Goal: Task Accomplishment & Management: Complete application form

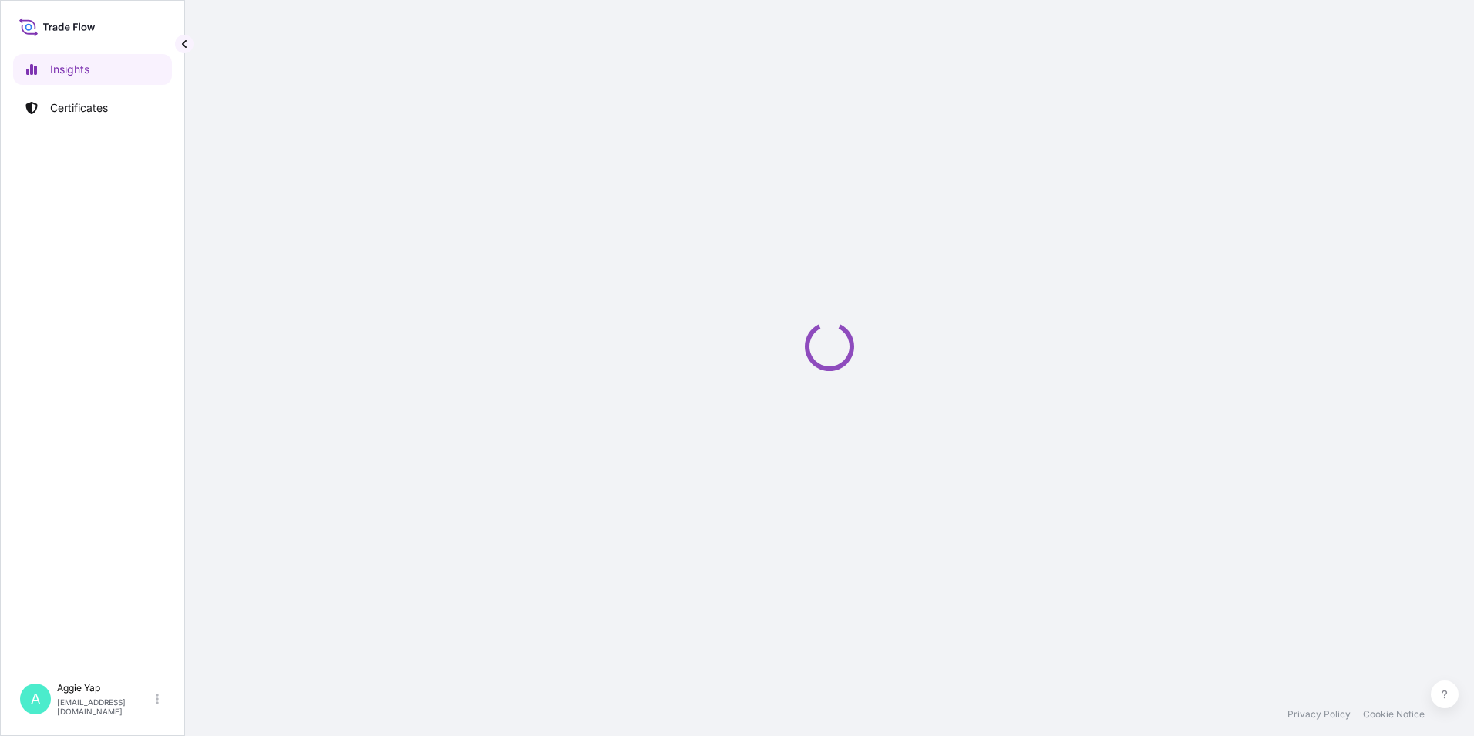
select select "2025"
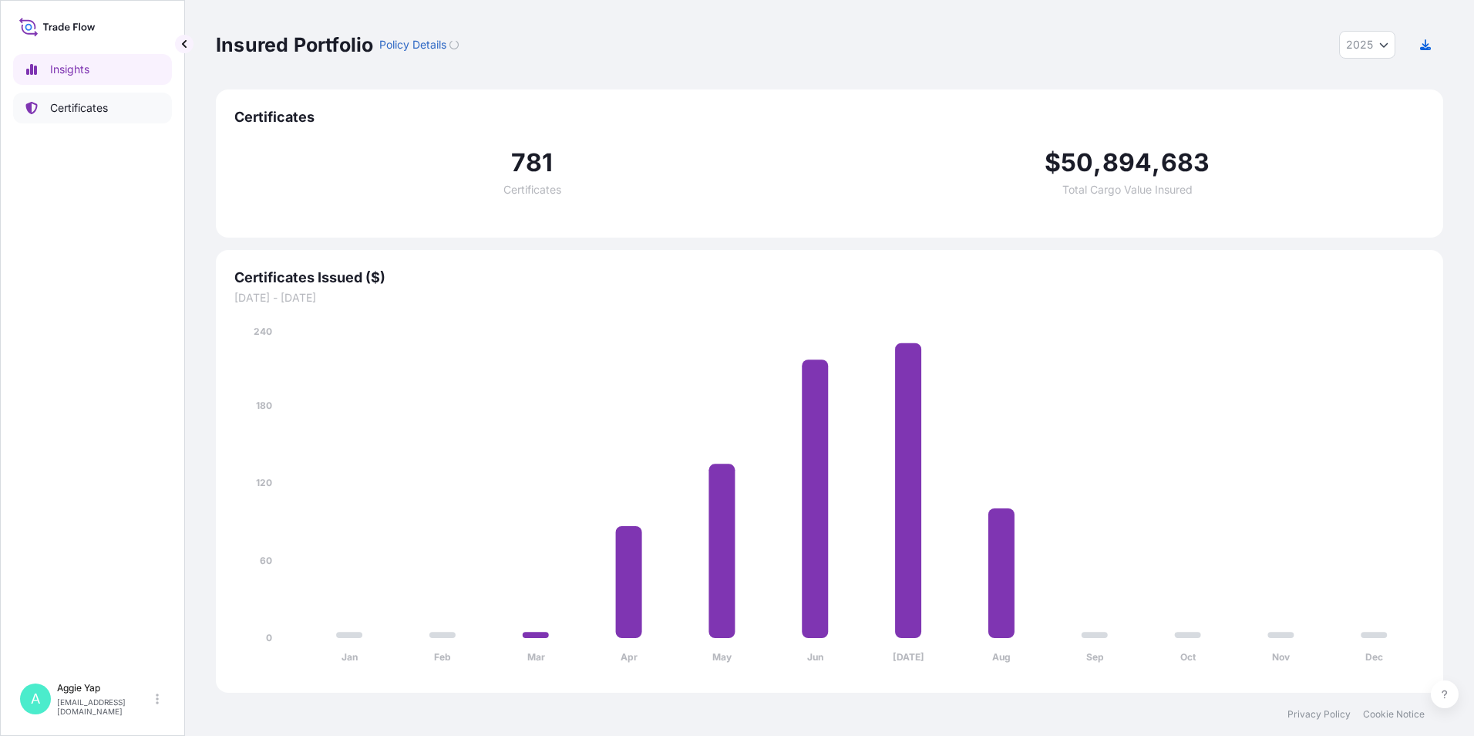
click at [80, 97] on link "Certificates" at bounding box center [92, 108] width 159 height 31
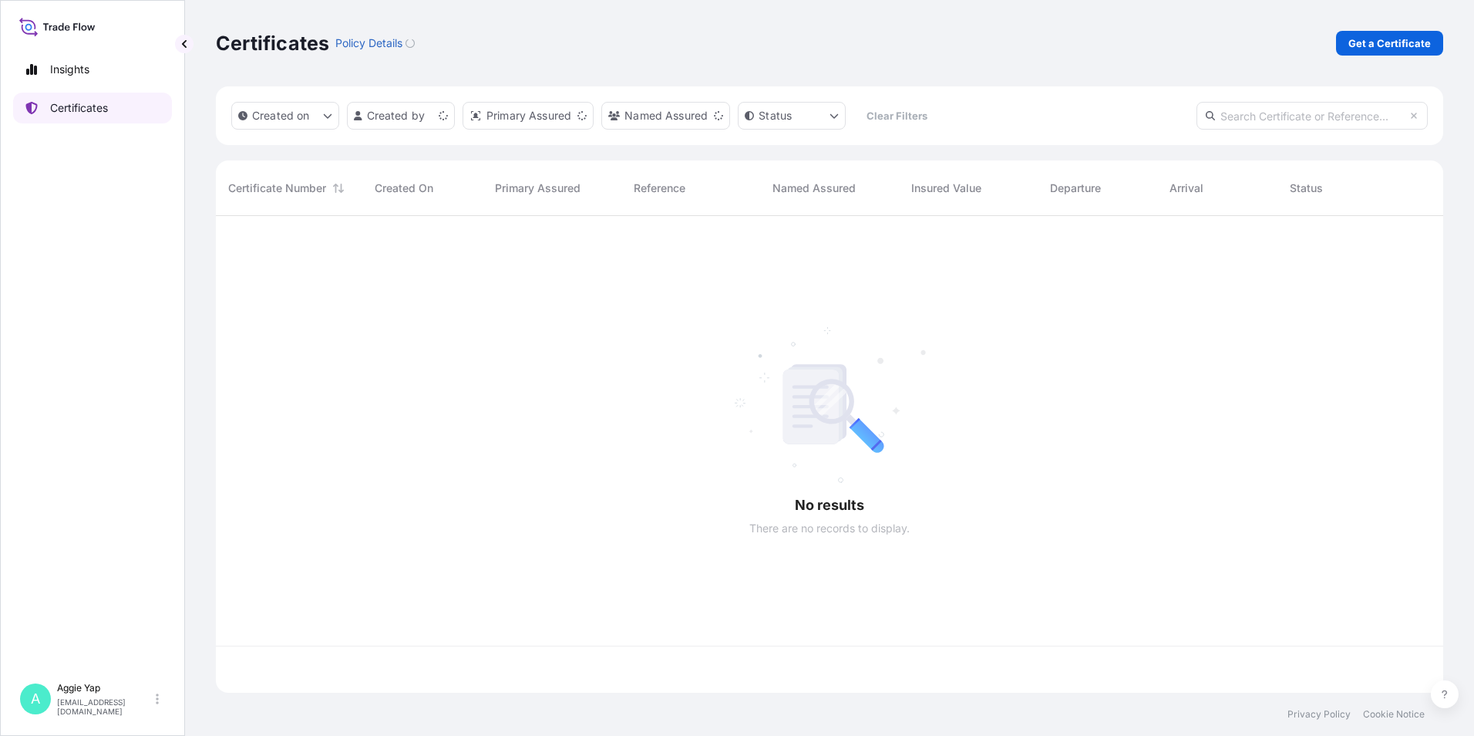
scroll to position [473, 1216]
click at [1392, 41] on p "Get a Certificate" at bounding box center [1390, 42] width 83 height 15
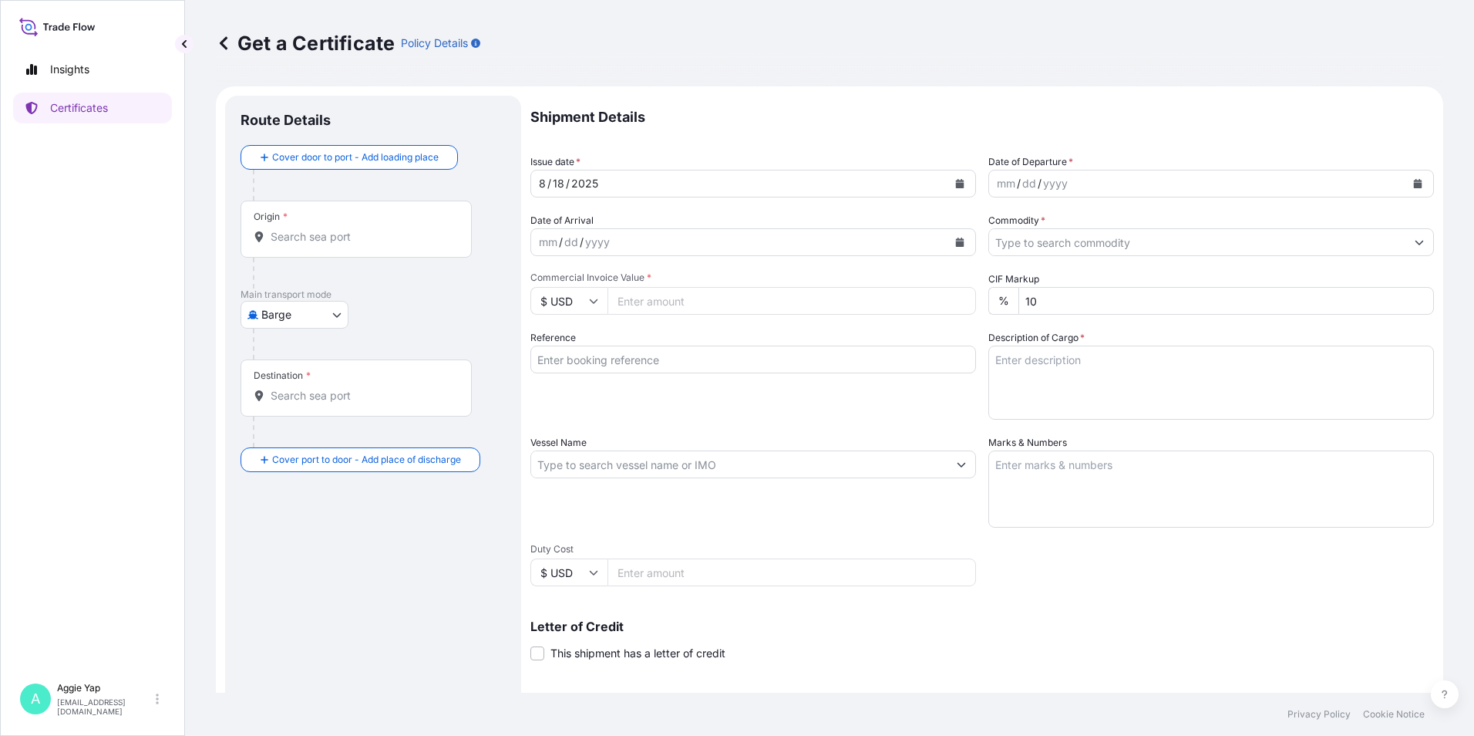
click at [264, 314] on body "Insights Certificates A [PERSON_NAME] [EMAIL_ADDRESS][DOMAIN_NAME] Get a Certif…" at bounding box center [737, 368] width 1474 height 736
click at [293, 440] on span "Ocean Vessel" at bounding box center [304, 437] width 69 height 15
select select "Ocean Vessel"
click at [323, 261] on div "Origin *" at bounding box center [356, 235] width 231 height 57
click at [323, 251] on input "Origin *" at bounding box center [362, 242] width 182 height 15
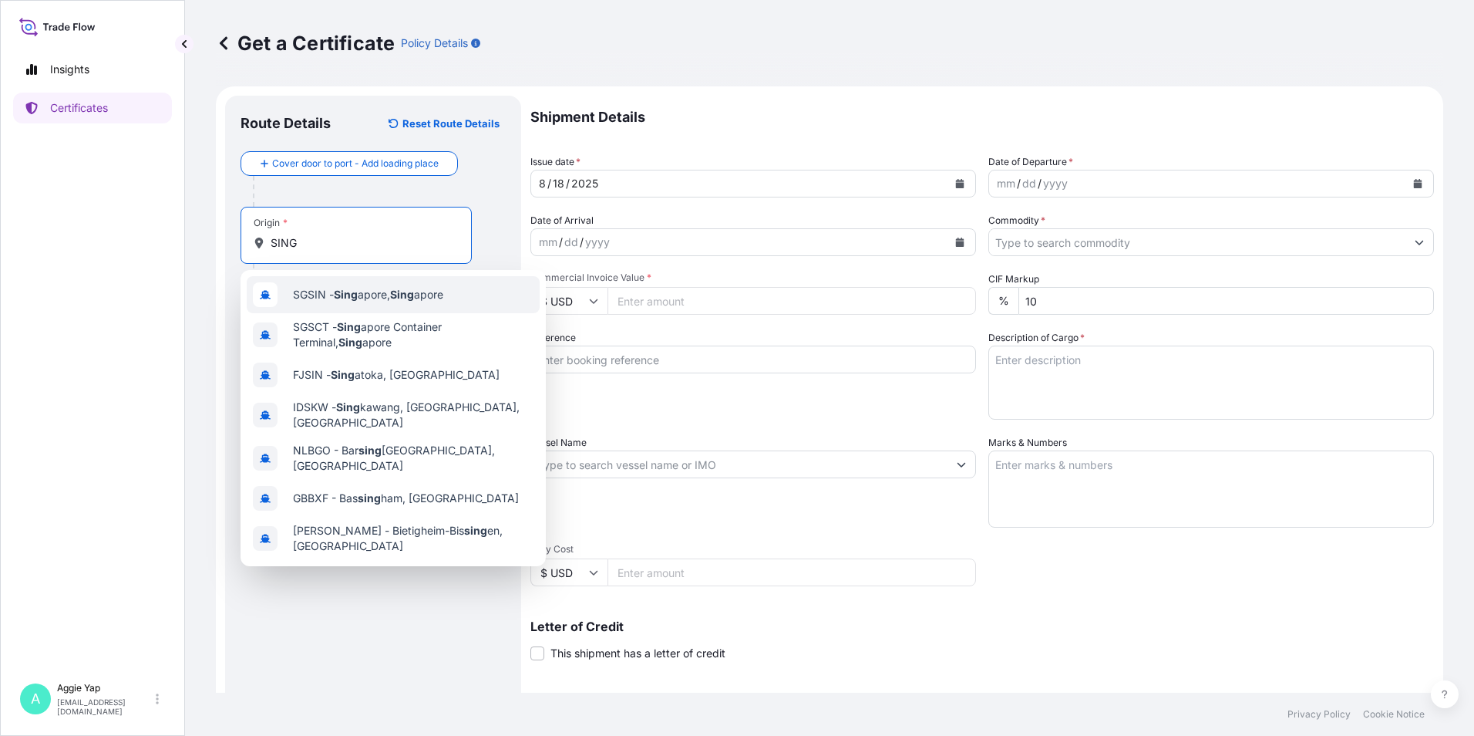
click at [325, 298] on span "SGSIN - Sing apore, Sing apore" at bounding box center [368, 294] width 150 height 15
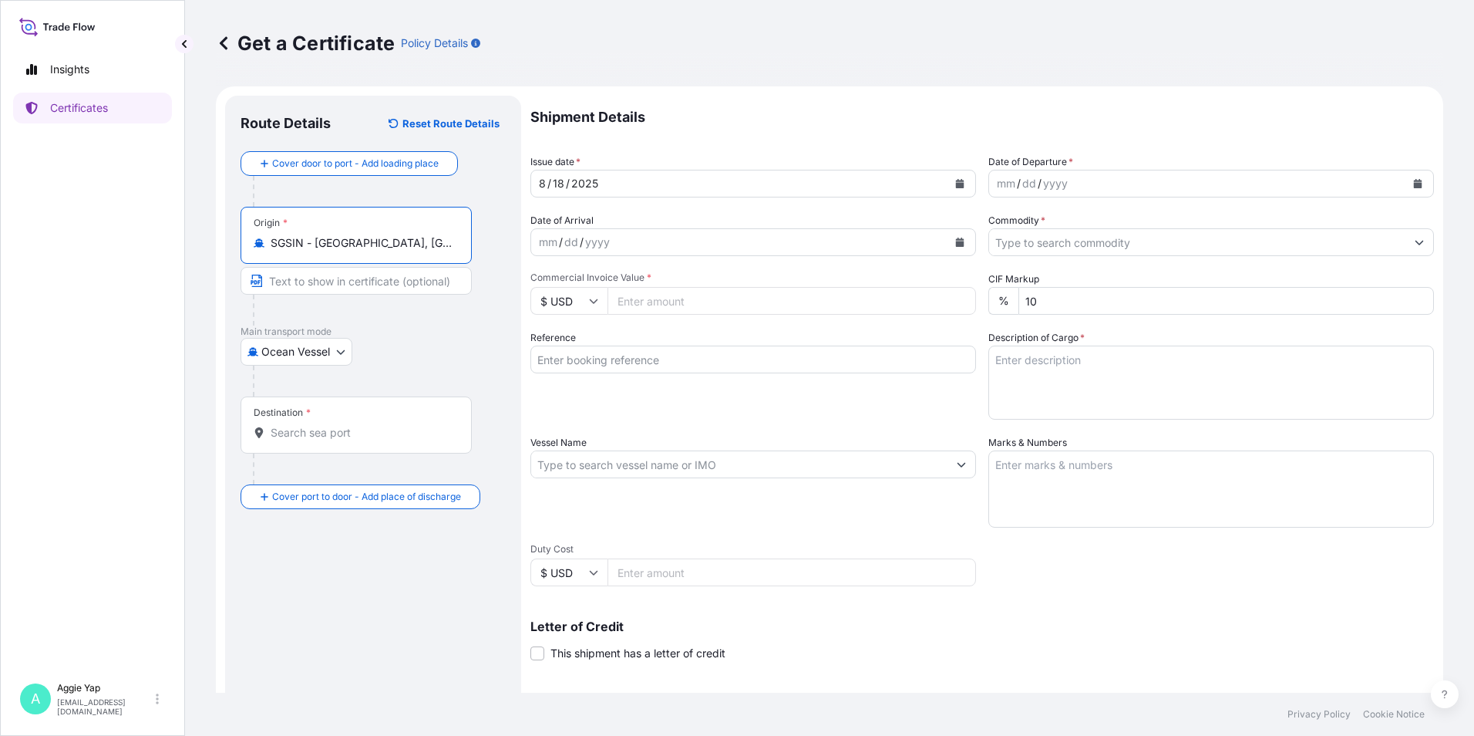
type input "SGSIN - Singapore, Singapore"
click at [312, 436] on input "Destination *" at bounding box center [362, 432] width 182 height 15
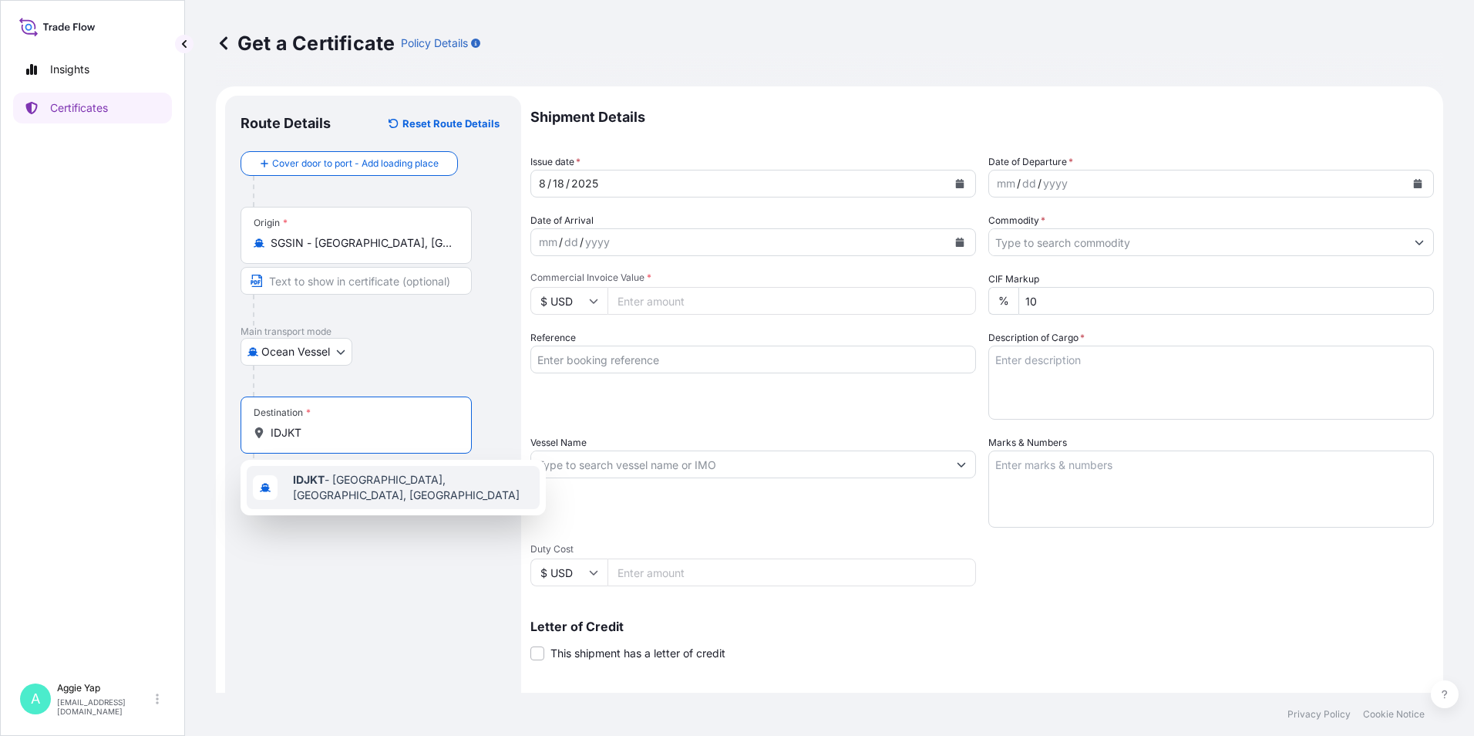
click at [346, 480] on span "IDJKT - Jakarta, Java, Indonesia" at bounding box center [413, 487] width 241 height 31
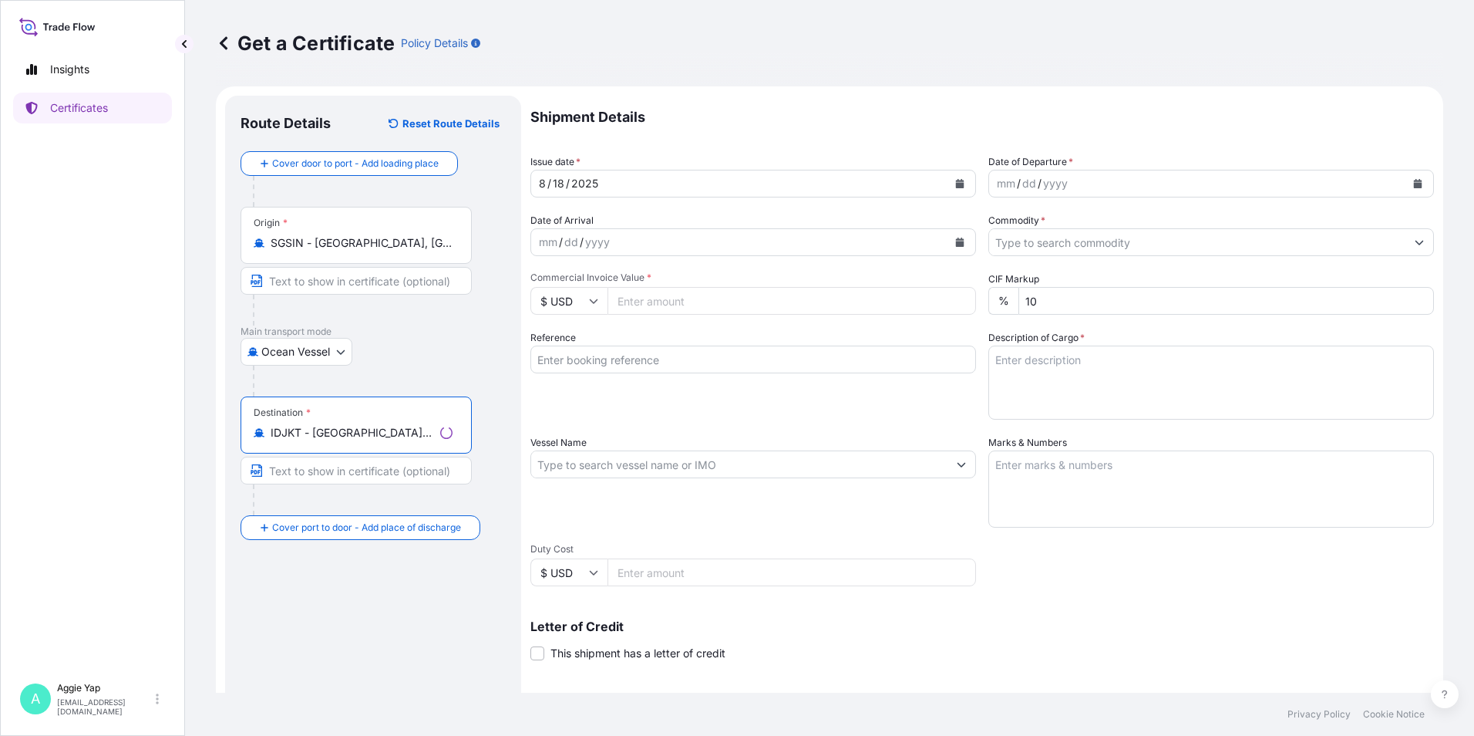
type input "IDJKT - Jakarta, Java, Indonesia"
click at [440, 355] on div "Ocean Vessel Air Barge Road Ocean Vessel Rail Barge in Tow" at bounding box center [373, 352] width 265 height 28
click at [952, 188] on button "Calendar" at bounding box center [960, 183] width 25 height 25
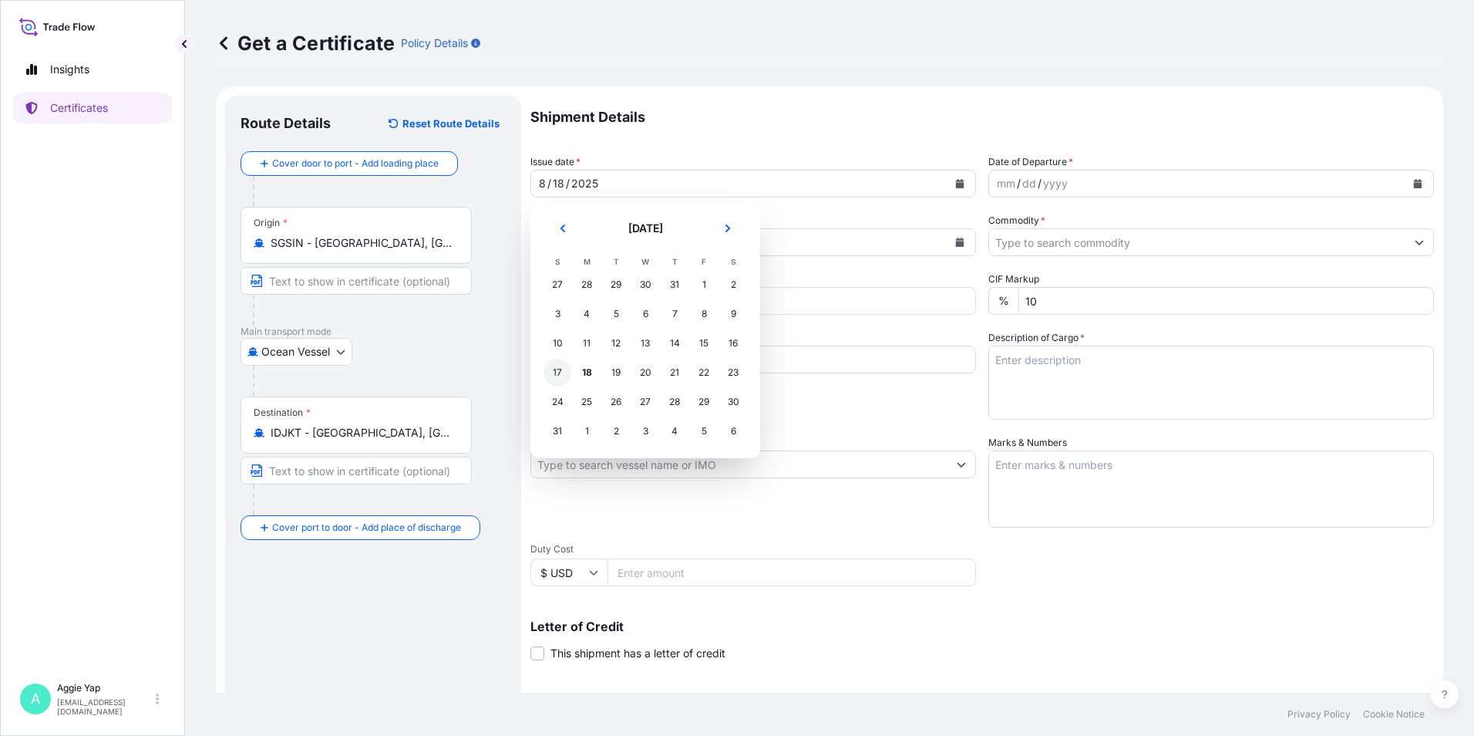
click at [541, 379] on section "August 2025 August 2025 S M T W T F S 27 28 29 30 31 1 2 3 4 5 6 7 8 9 10 11 12…" at bounding box center [646, 331] width 230 height 254
click at [550, 376] on div "17" at bounding box center [558, 373] width 28 height 28
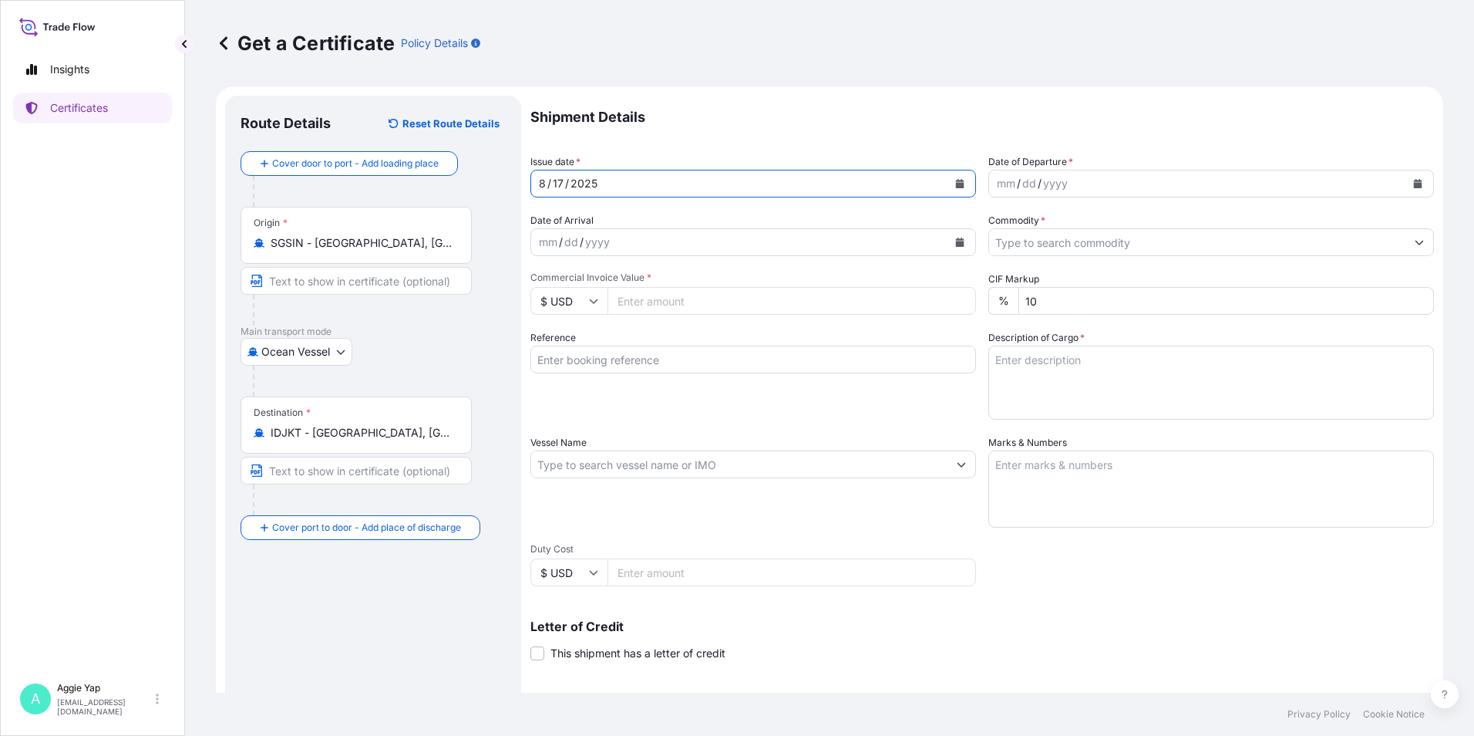
click at [1414, 186] on icon "Calendar" at bounding box center [1418, 183] width 8 height 9
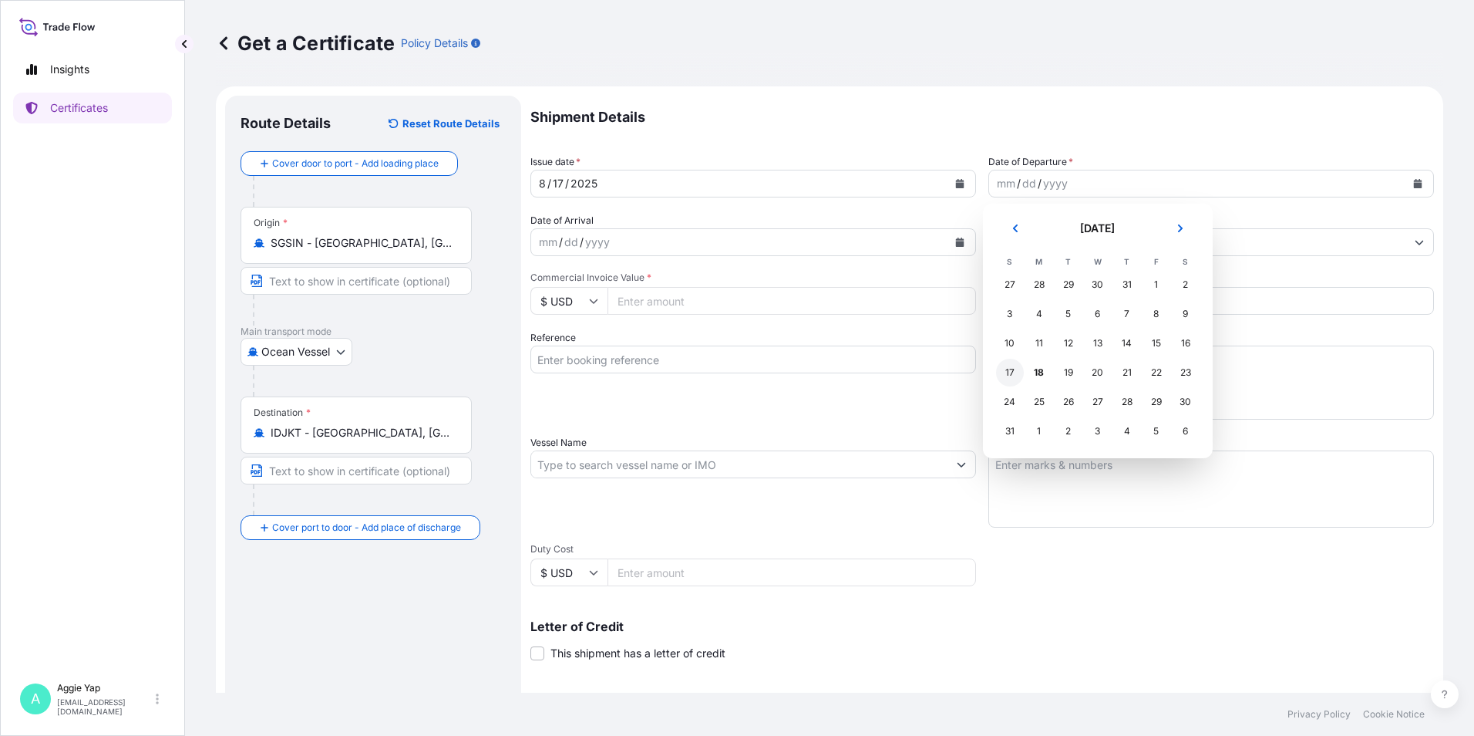
click at [1002, 375] on div "17" at bounding box center [1010, 373] width 28 height 28
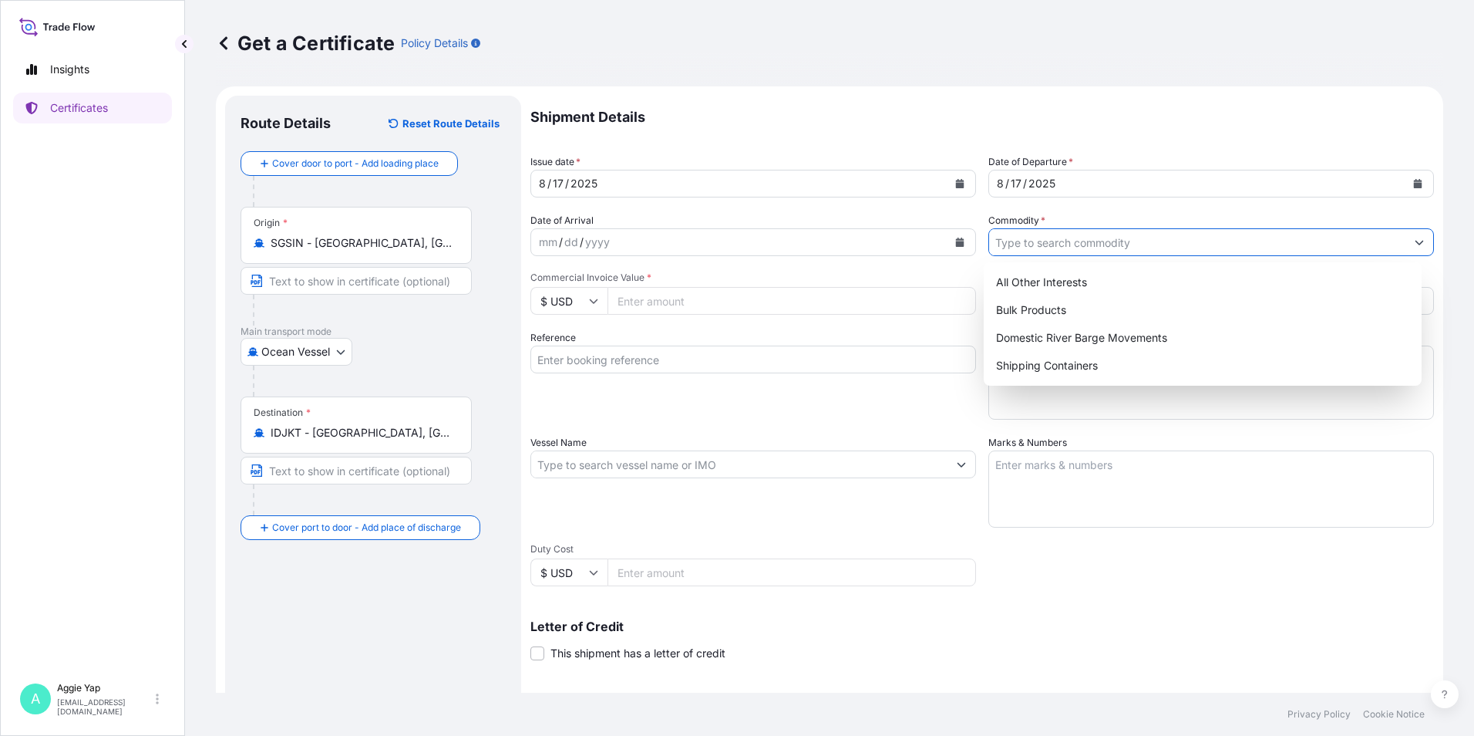
click at [1016, 239] on input "Commodity *" at bounding box center [1197, 242] width 416 height 28
click at [1024, 288] on div "All Other Interests" at bounding box center [1203, 282] width 426 height 28
type input "All Other Interests"
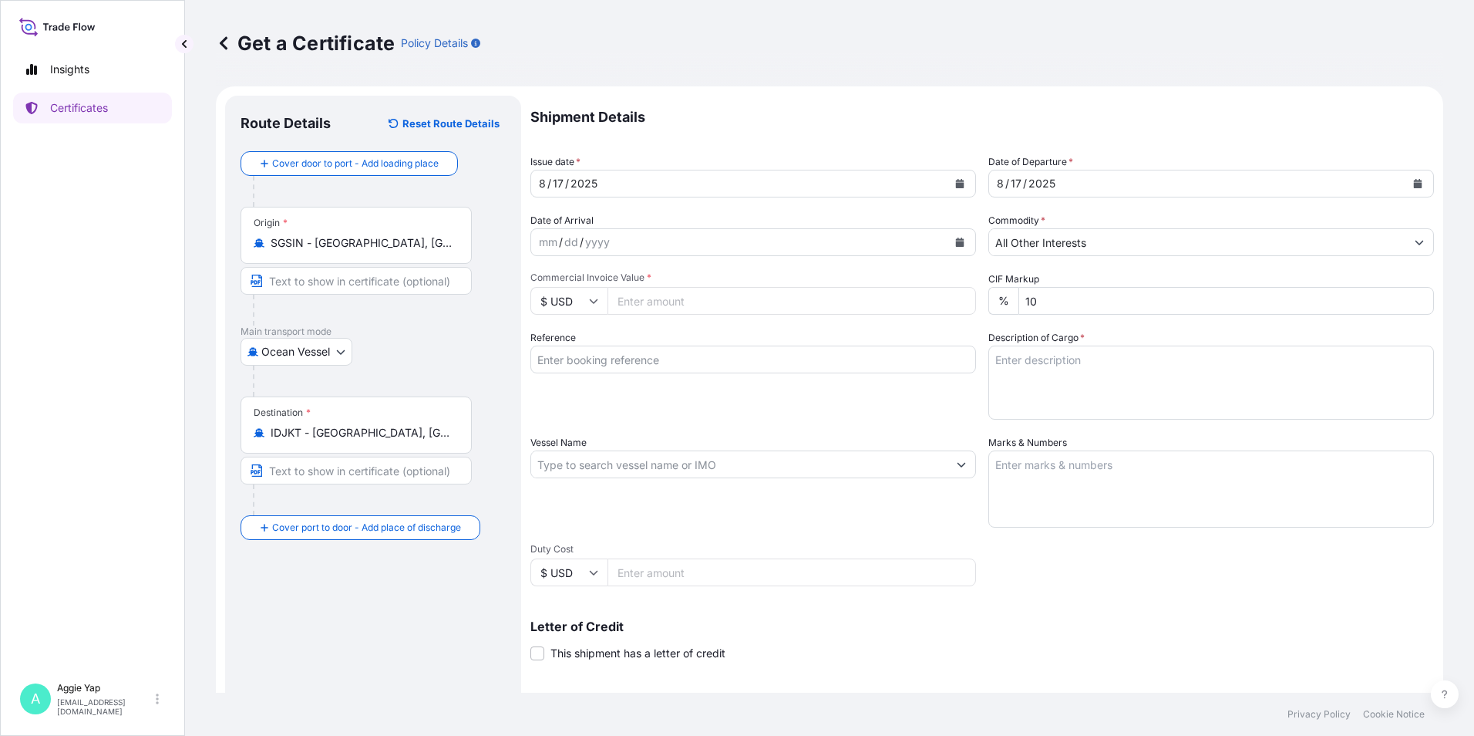
click at [681, 302] on input "Commercial Invoice Value *" at bounding box center [792, 301] width 369 height 28
type input "39961.02"
click at [574, 348] on input "Reference" at bounding box center [754, 359] width 446 height 28
type input "PT FEDERAL KARYATAMA"
drag, startPoint x: 752, startPoint y: 392, endPoint x: 874, endPoint y: 391, distance: 121.8
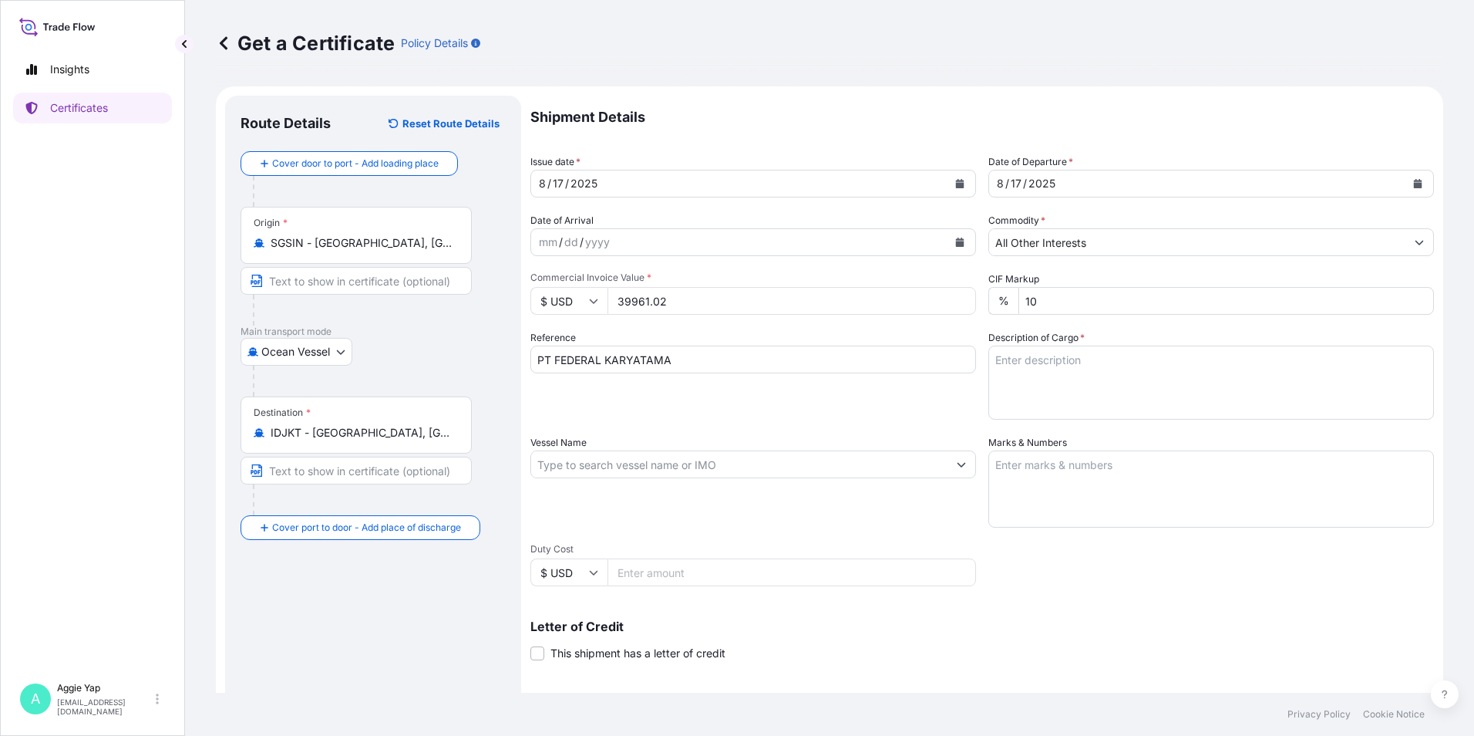
click at [753, 392] on div "Reference PT FEDERAL KARYATAMA" at bounding box center [754, 374] width 446 height 89
click at [778, 463] on input "Vessel Name" at bounding box center [739, 464] width 416 height 28
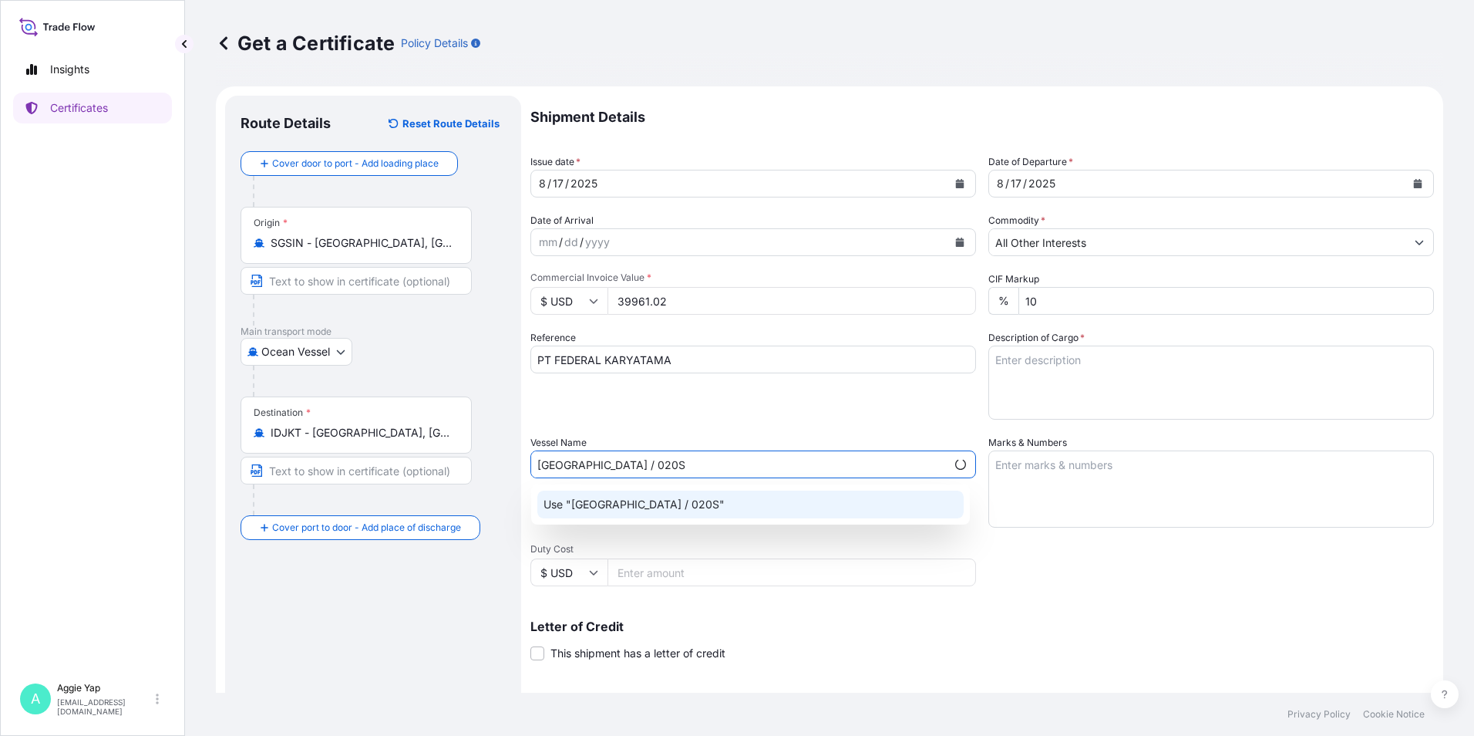
click at [843, 507] on div "Use "NAGOYA TOWER / 020S"" at bounding box center [750, 504] width 426 height 28
type input "NAGOYA TOWER / 020S"
click at [1088, 471] on textarea "Marks & Numbers" at bounding box center [1212, 488] width 446 height 77
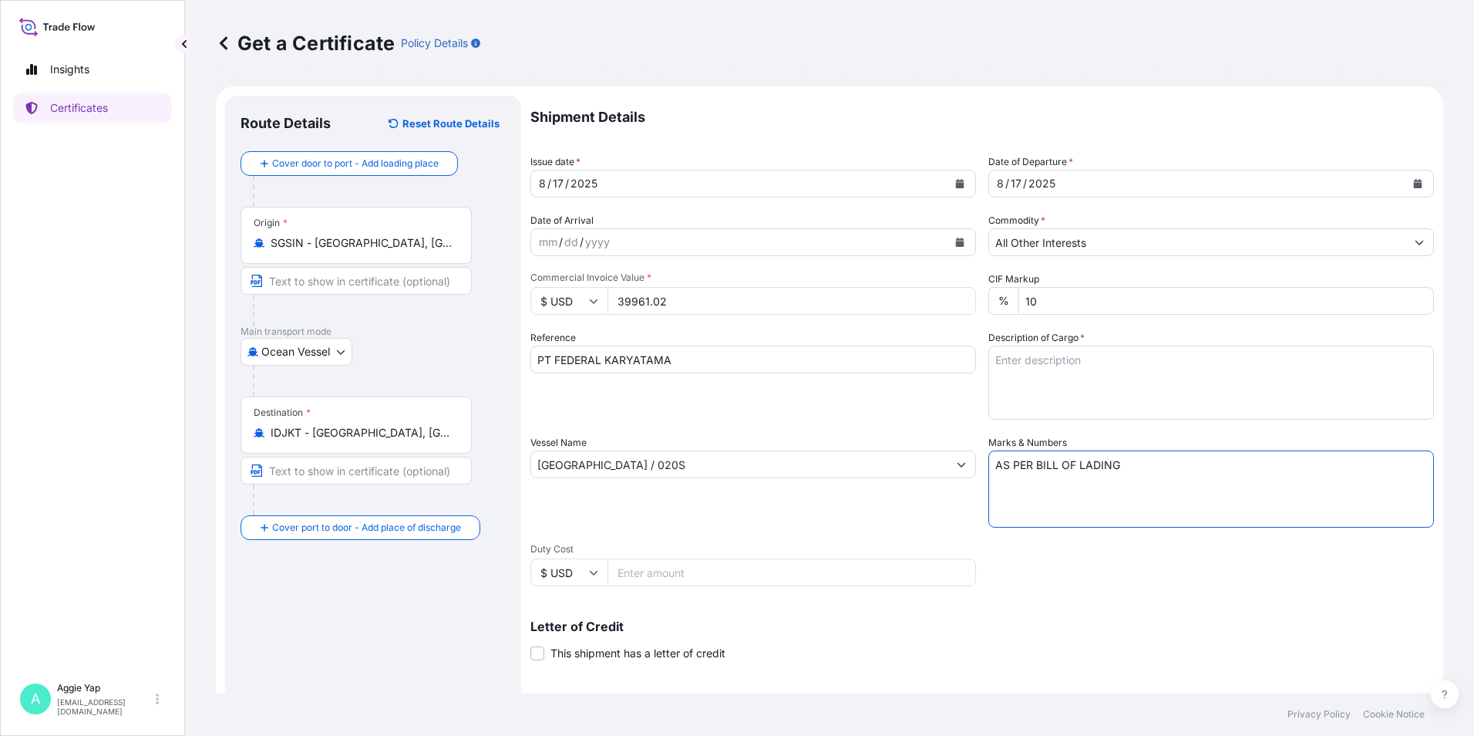
type textarea "AS PER BILL OF LADING"
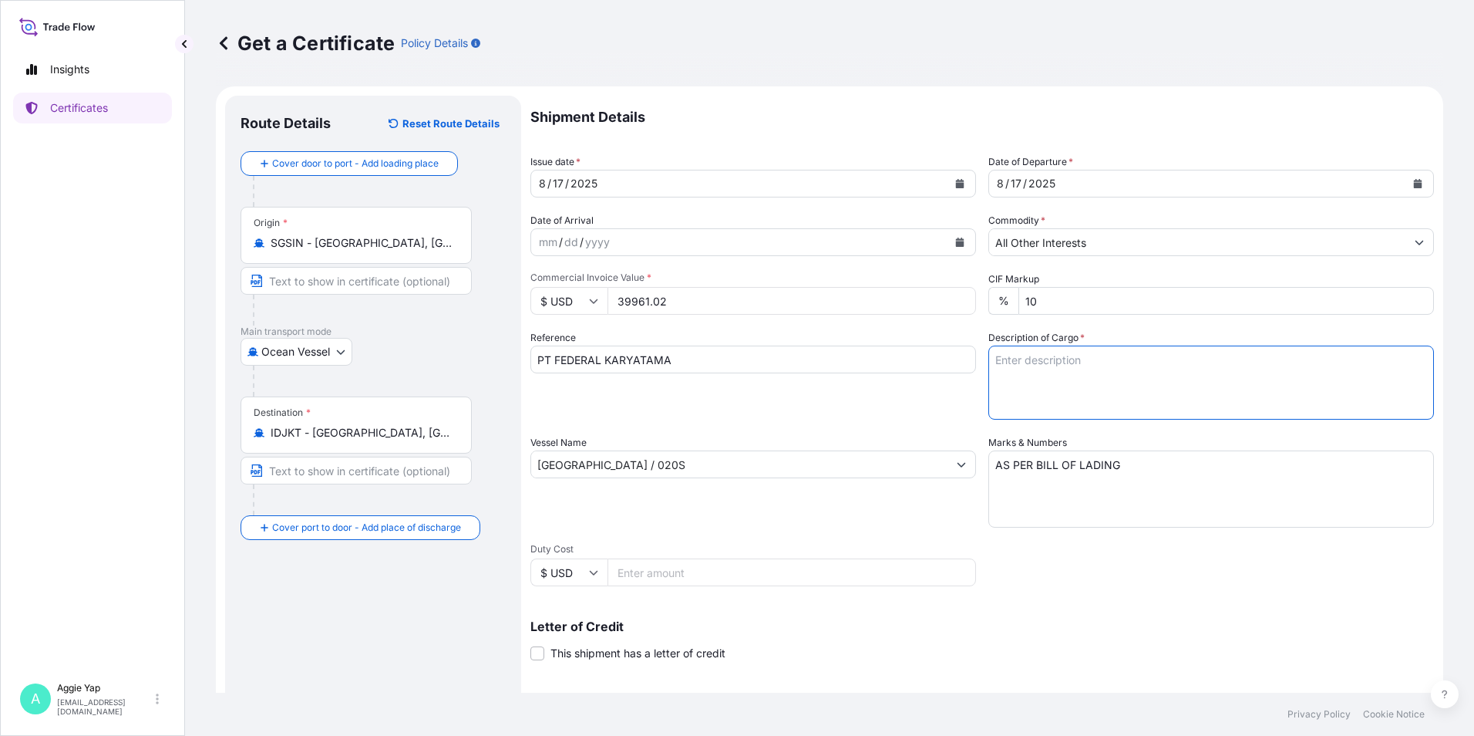
click at [1072, 356] on textarea "Description of Cargo *" at bounding box center [1212, 382] width 446 height 74
type textarea "TOTAL: 1 ISOTANK ADDITIVES FOR LUBRICATING OIL: CN 70808 PO NO: PO-25-022811"
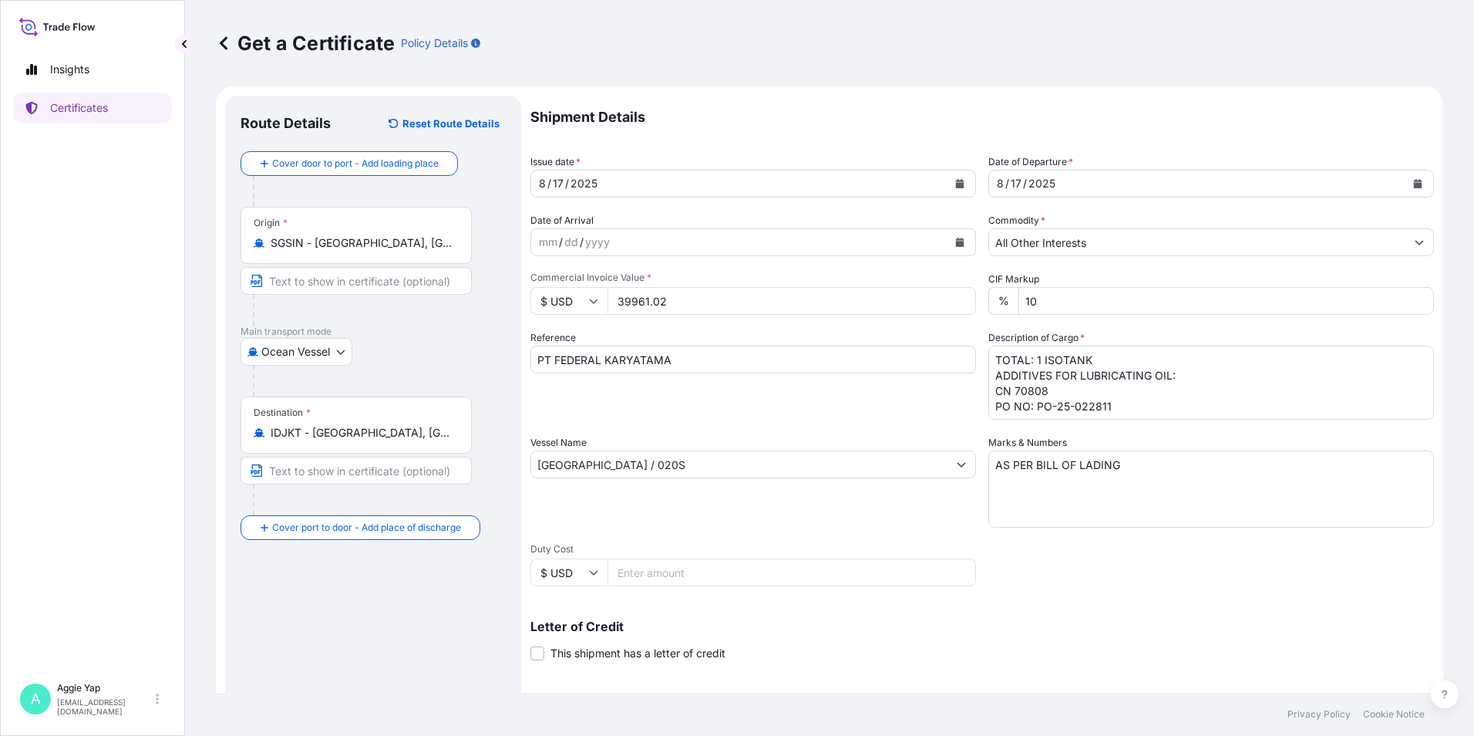
click at [879, 404] on div "Reference PT FEDERAL KARYATAMA" at bounding box center [754, 374] width 446 height 89
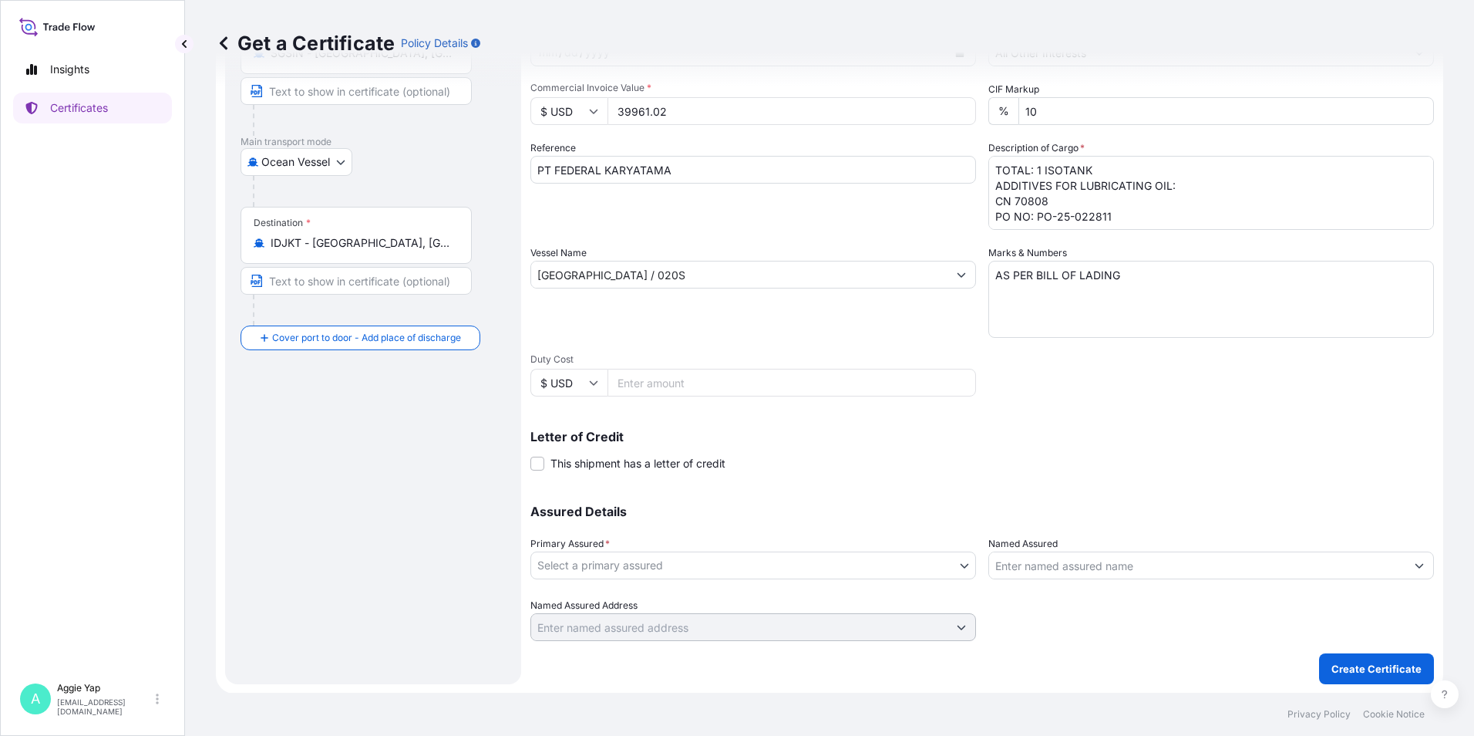
scroll to position [190, 0]
click at [604, 557] on body "Insights Certificates A Aggie Yap sg.lubrizolbdp@bdpint.com Get a Certificate P…" at bounding box center [737, 368] width 1474 height 736
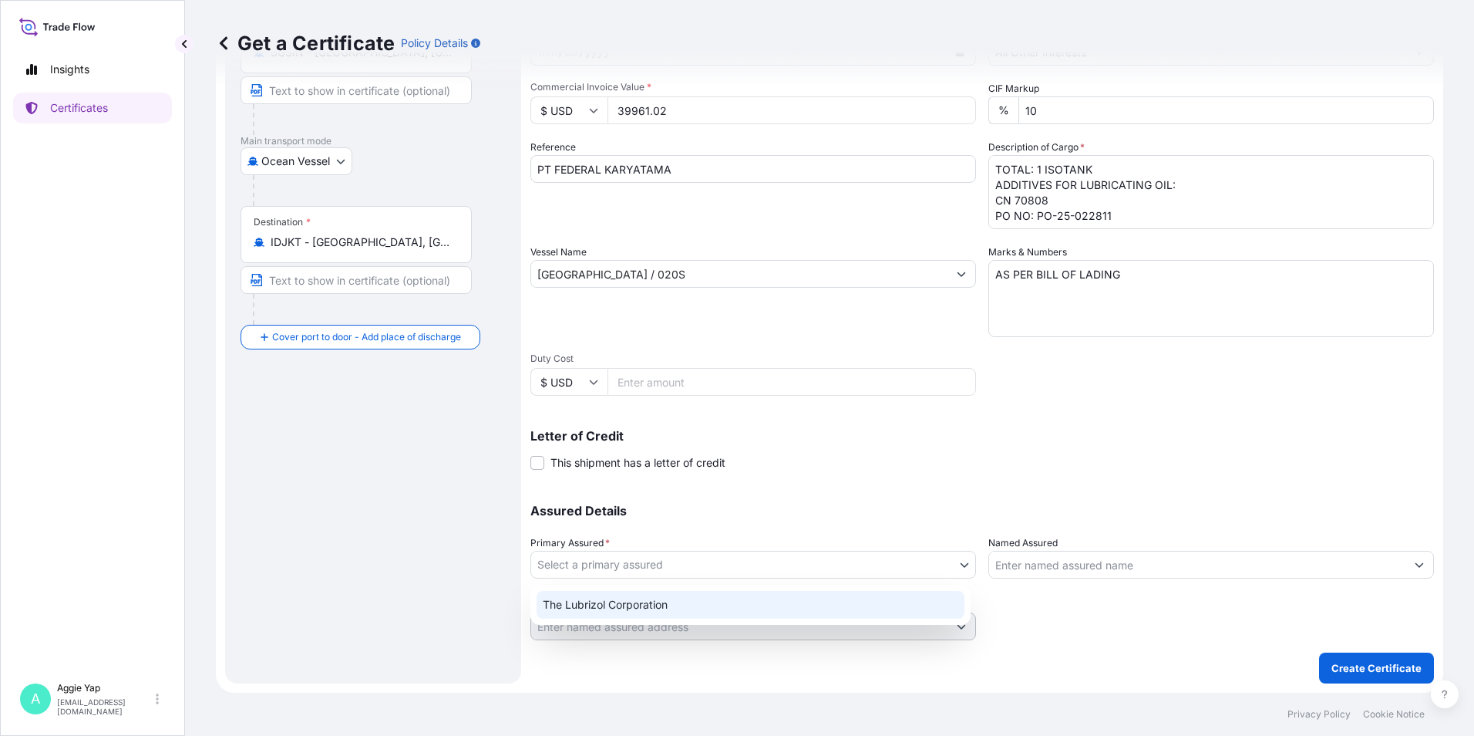
click at [609, 612] on div "The Lubrizol Corporation" at bounding box center [751, 605] width 428 height 28
select select "31566"
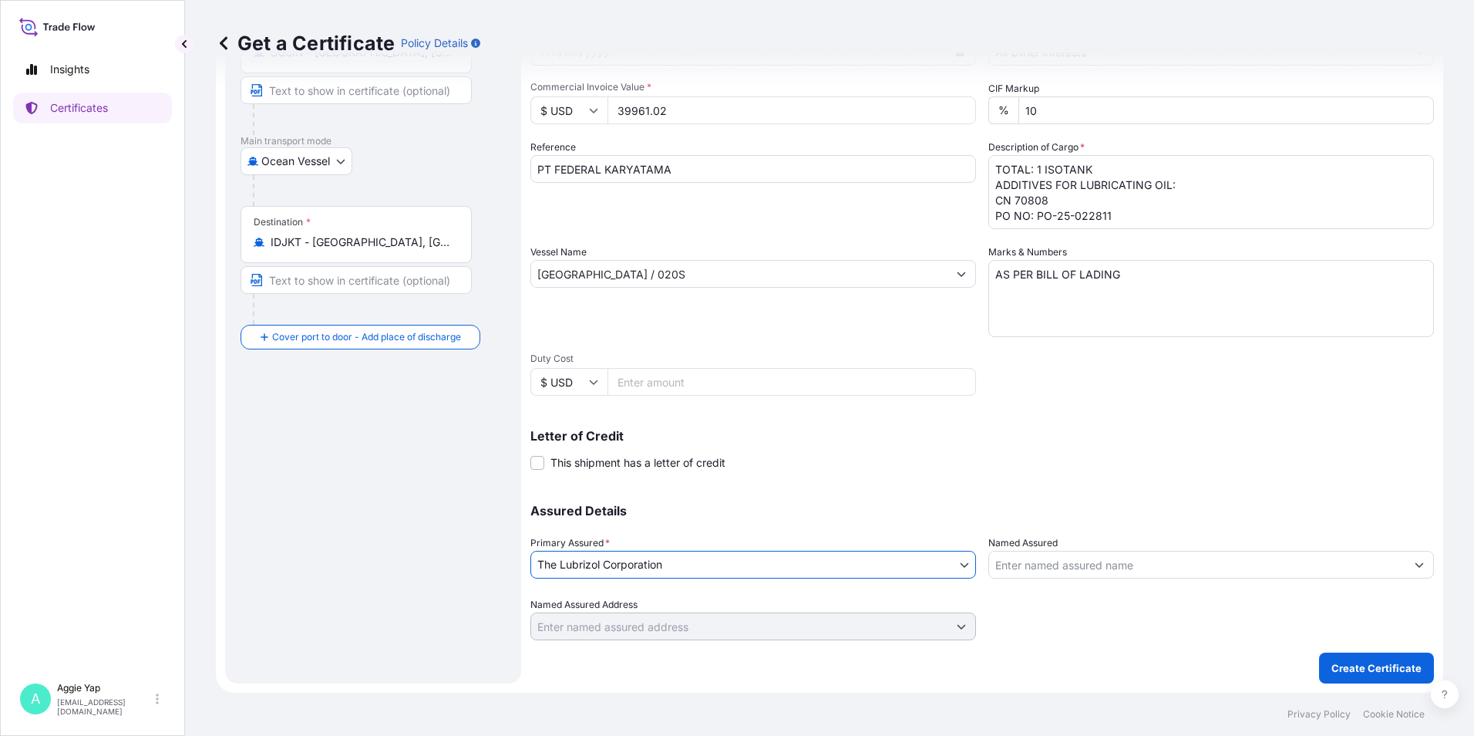
click at [1033, 572] on input "Named Assured" at bounding box center [1197, 565] width 416 height 28
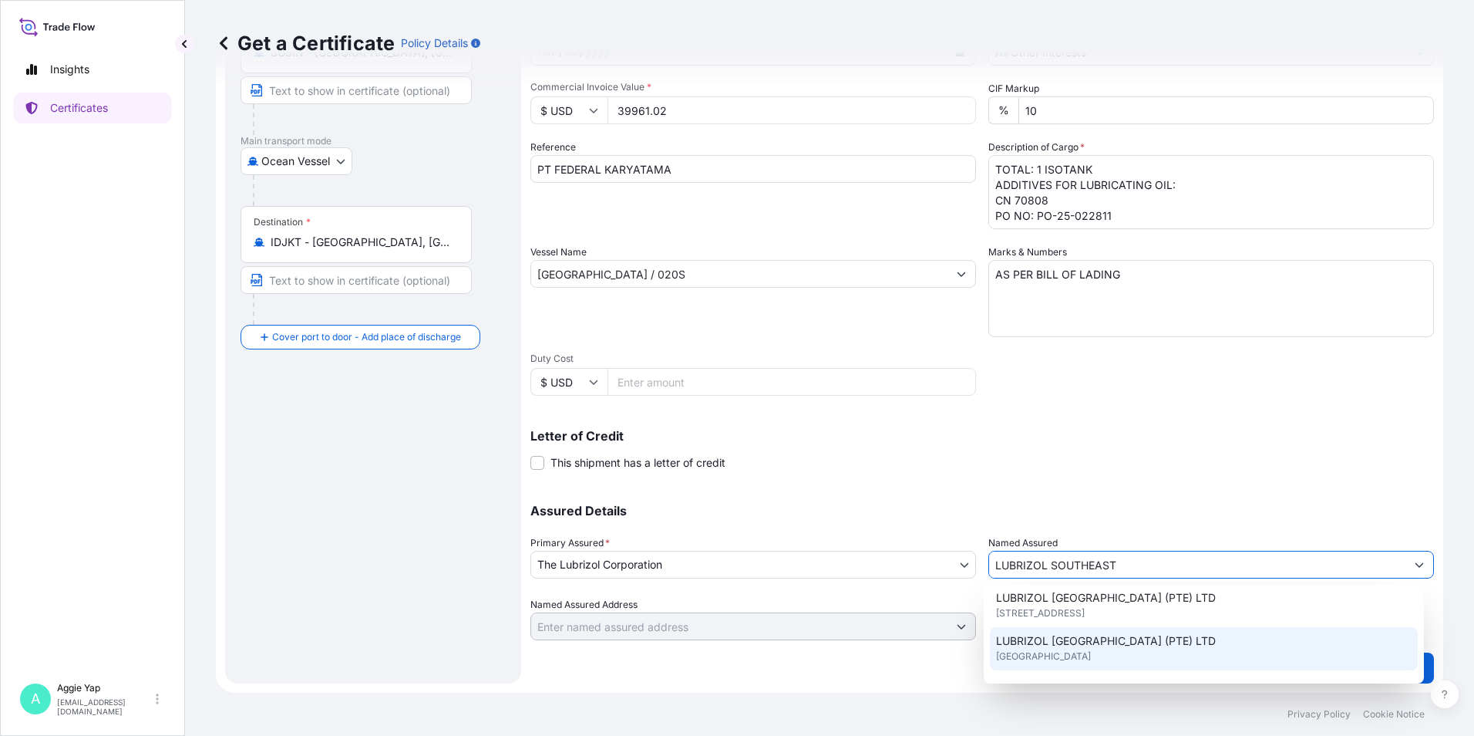
scroll to position [77, 0]
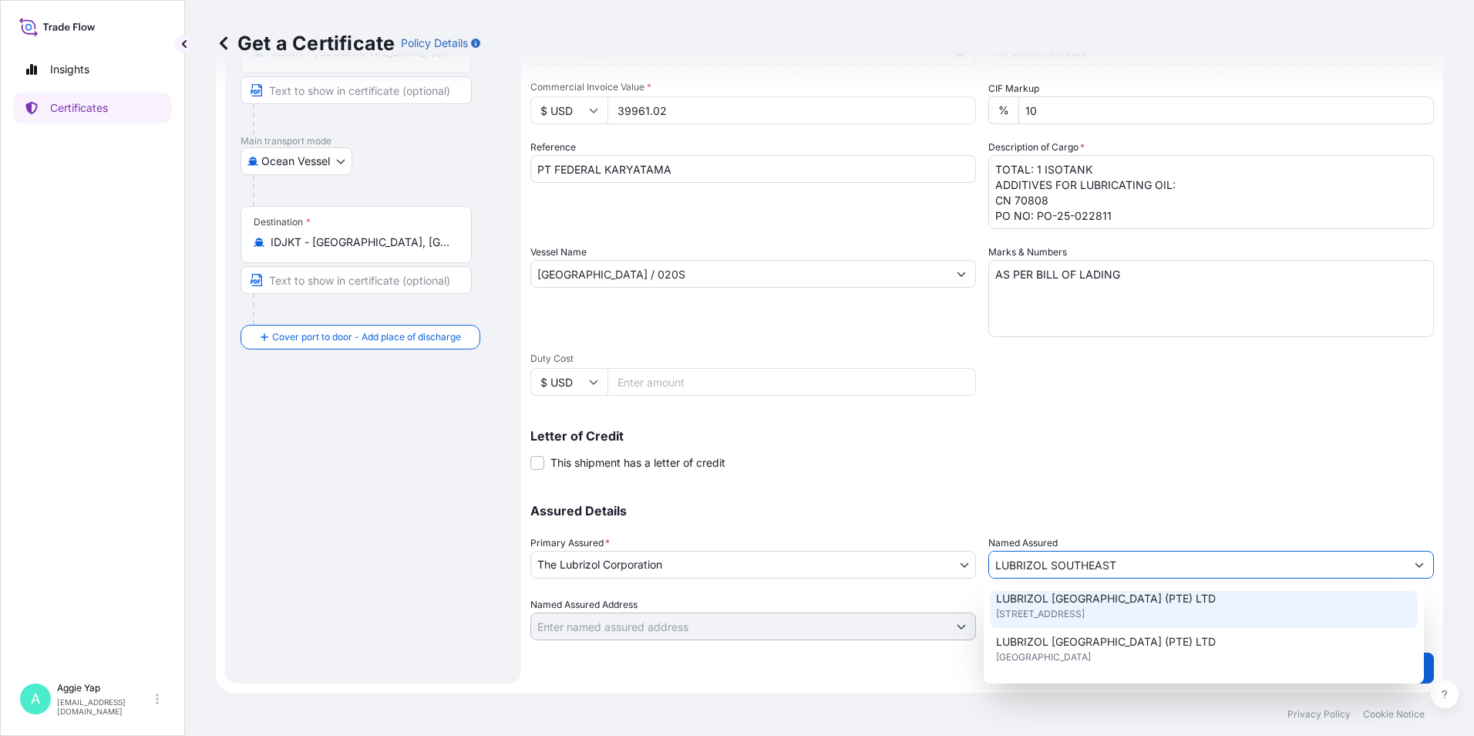
click at [1085, 616] on span "44 TANJONG PENJURU, SINGAPORE 609032, SINGAPORE" at bounding box center [1040, 613] width 89 height 15
type input "LUBRIZOL SOUTHEAST ASIA (PTE) LTD"
type input "44 TANJONG PENJURU, SINGAPORE 609032"
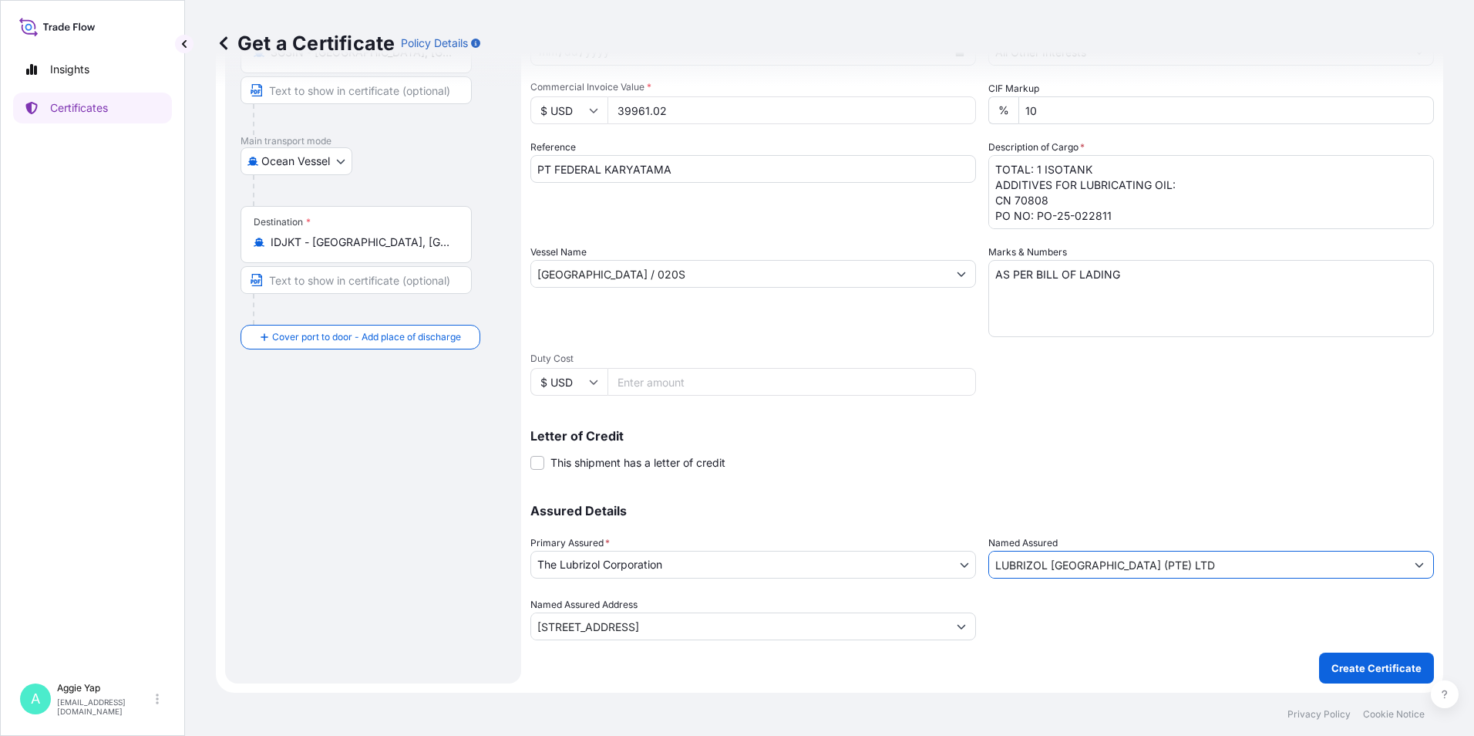
type input "LUBRIZOL SOUTHEAST ASIA (PTE) LTD"
click at [1088, 492] on div "Assured Details Primary Assured * The Lubrizol Corporation The Lubrizol Corpora…" at bounding box center [983, 563] width 904 height 154
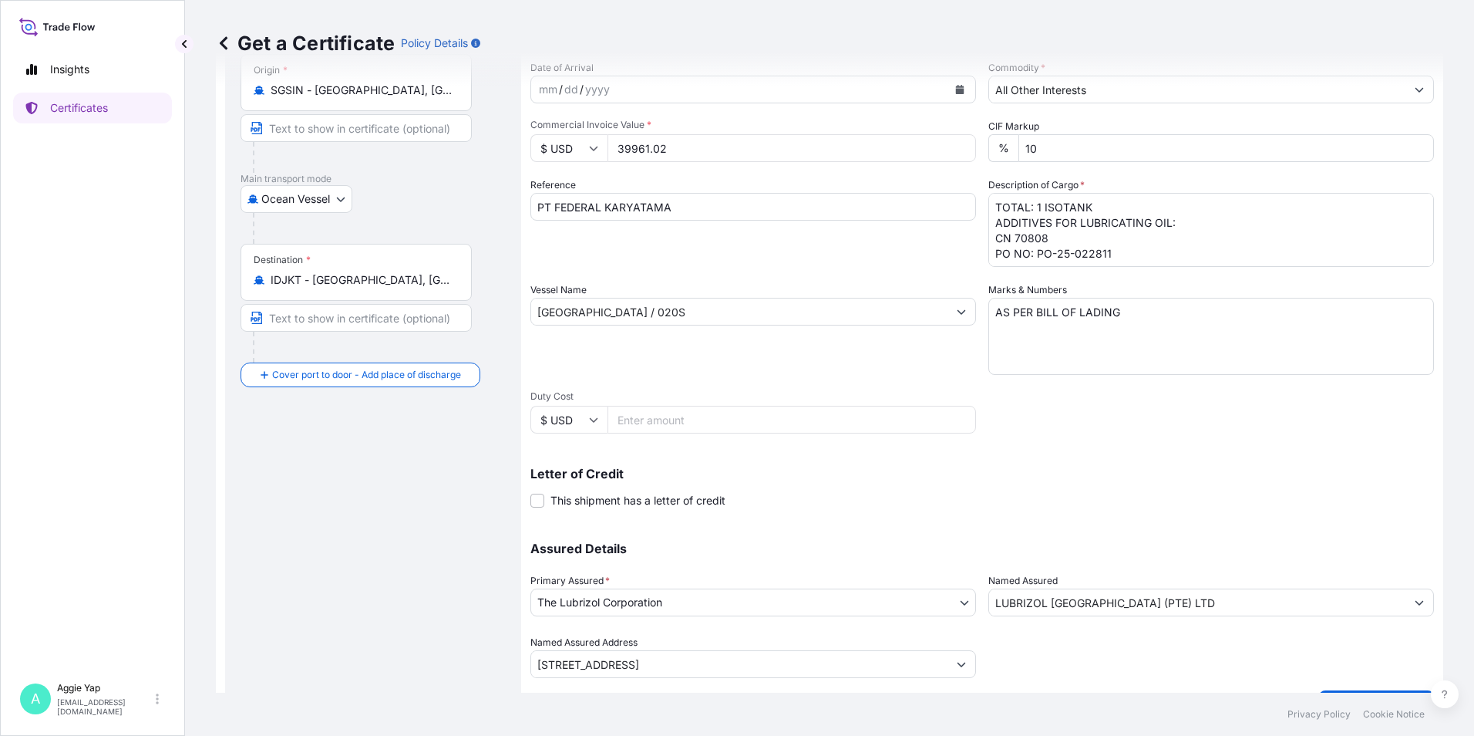
scroll to position [190, 0]
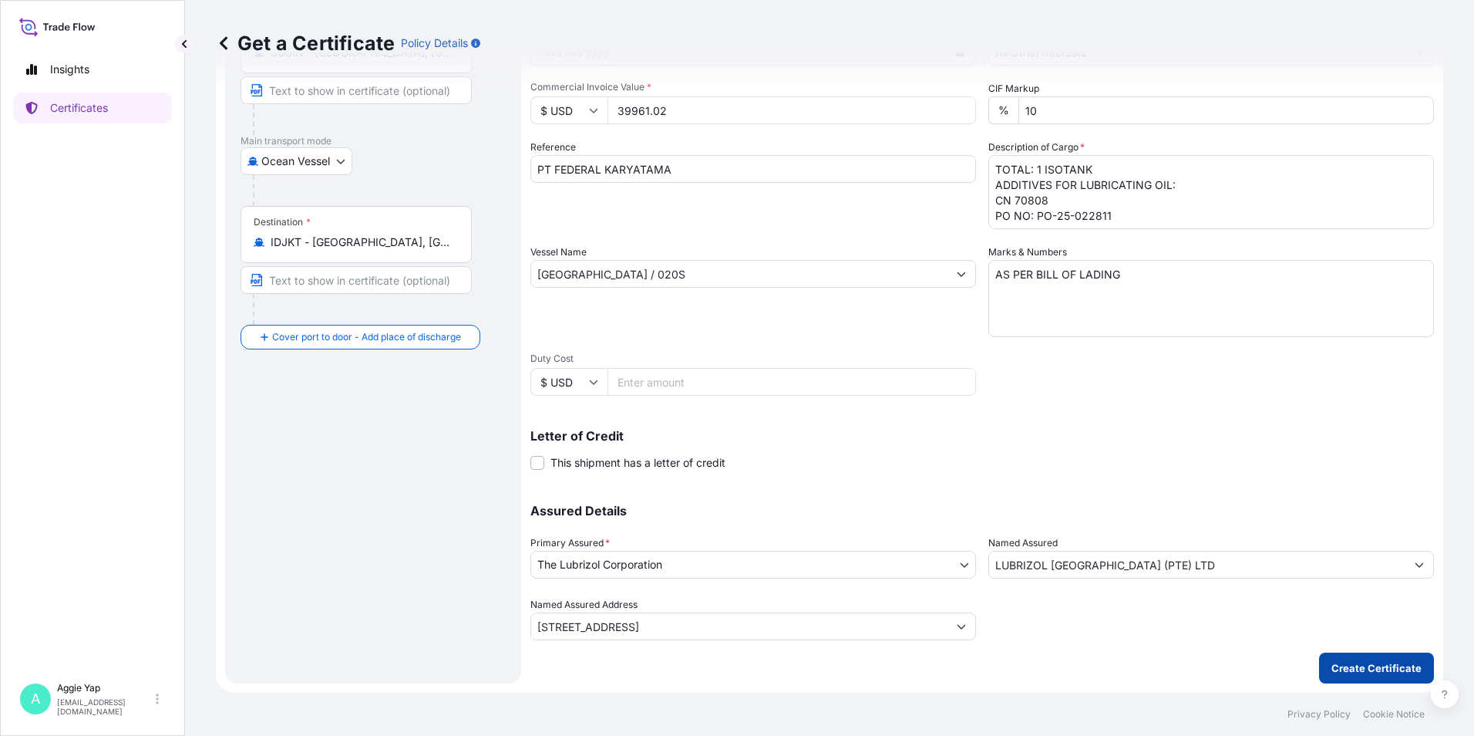
click at [1332, 665] on p "Create Certificate" at bounding box center [1377, 667] width 90 height 15
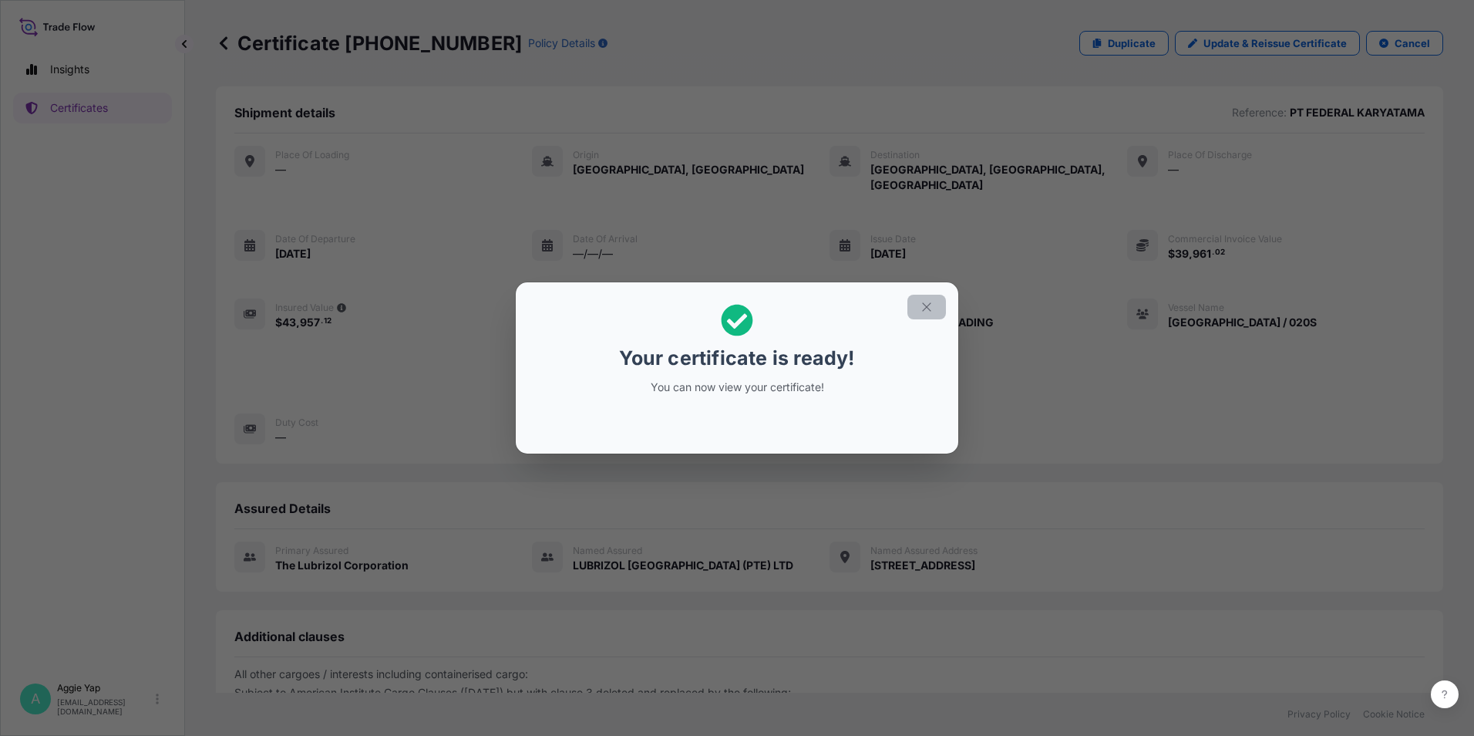
click at [934, 304] on button "button" at bounding box center [927, 307] width 39 height 25
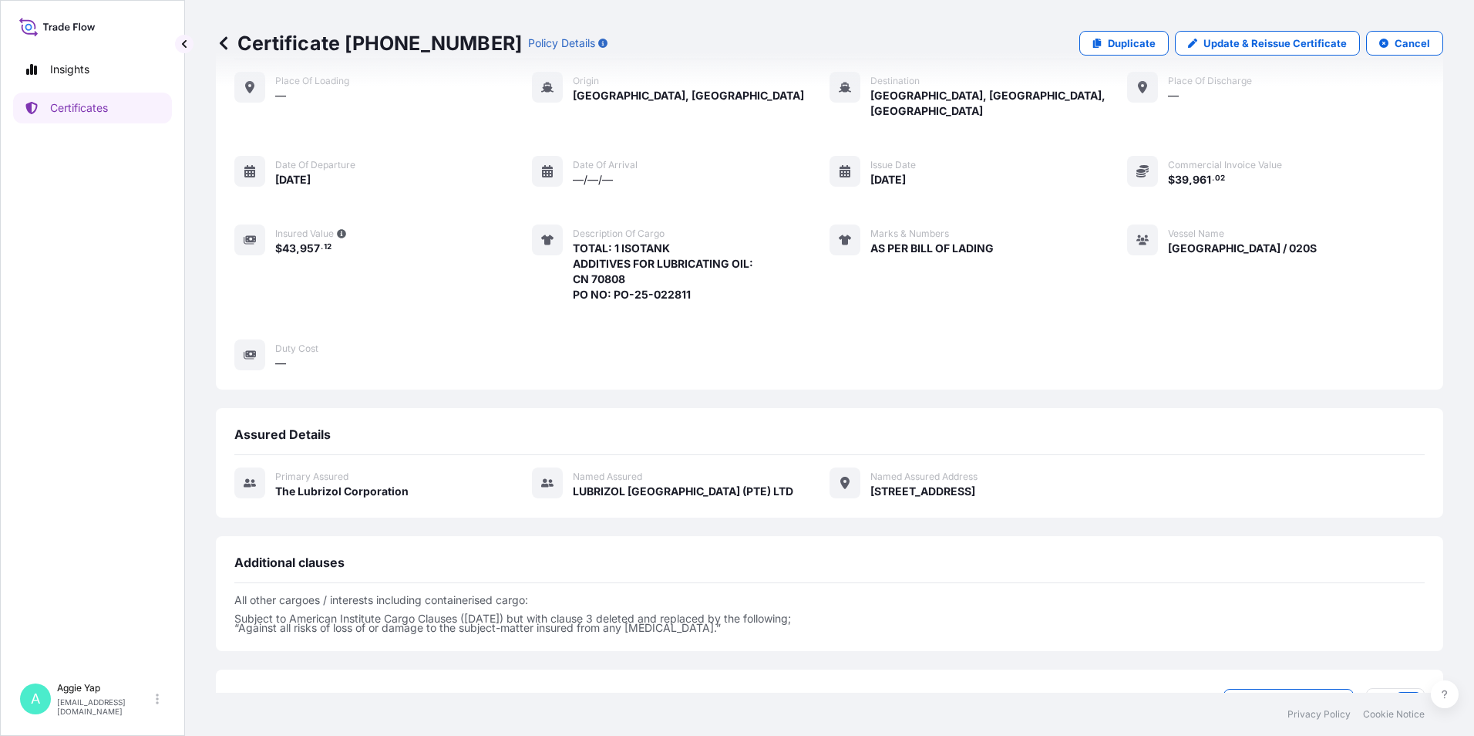
scroll to position [180, 0]
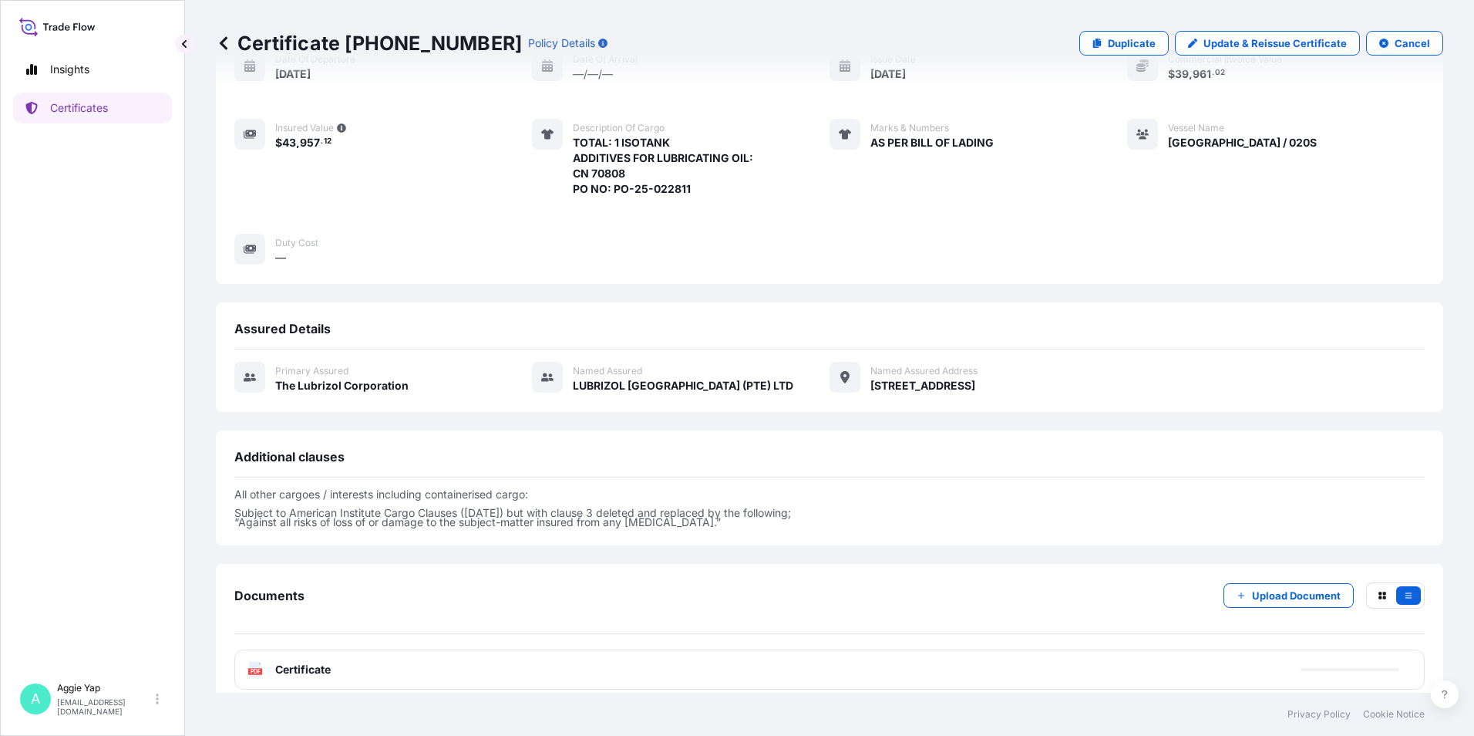
click at [312, 649] on div "PDF Certificate" at bounding box center [829, 669] width 1191 height 40
click at [327, 662] on span "Certificate" at bounding box center [303, 669] width 56 height 15
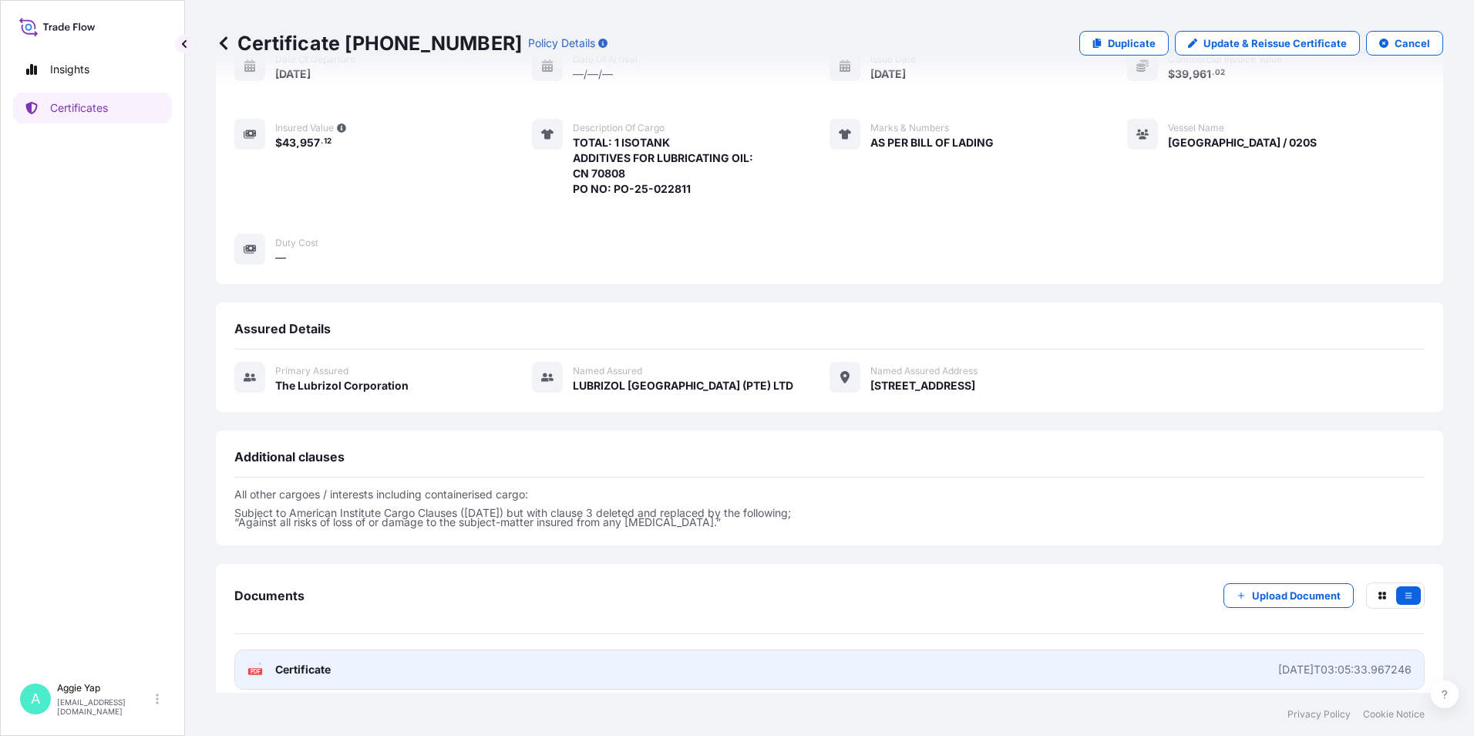
click at [327, 662] on span "Certificate" at bounding box center [303, 669] width 56 height 15
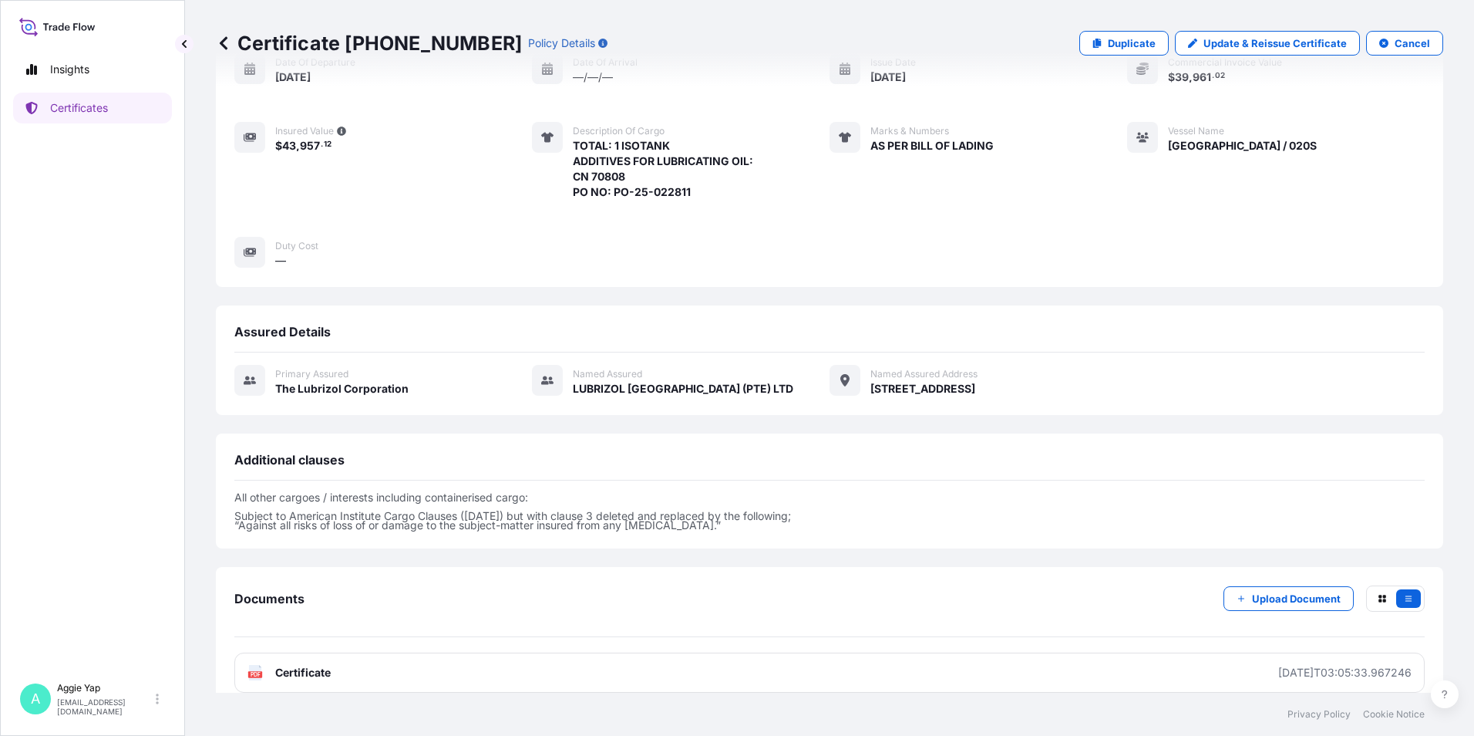
scroll to position [177, 0]
